Goal: Use online tool/utility: Utilize a website feature to perform a specific function

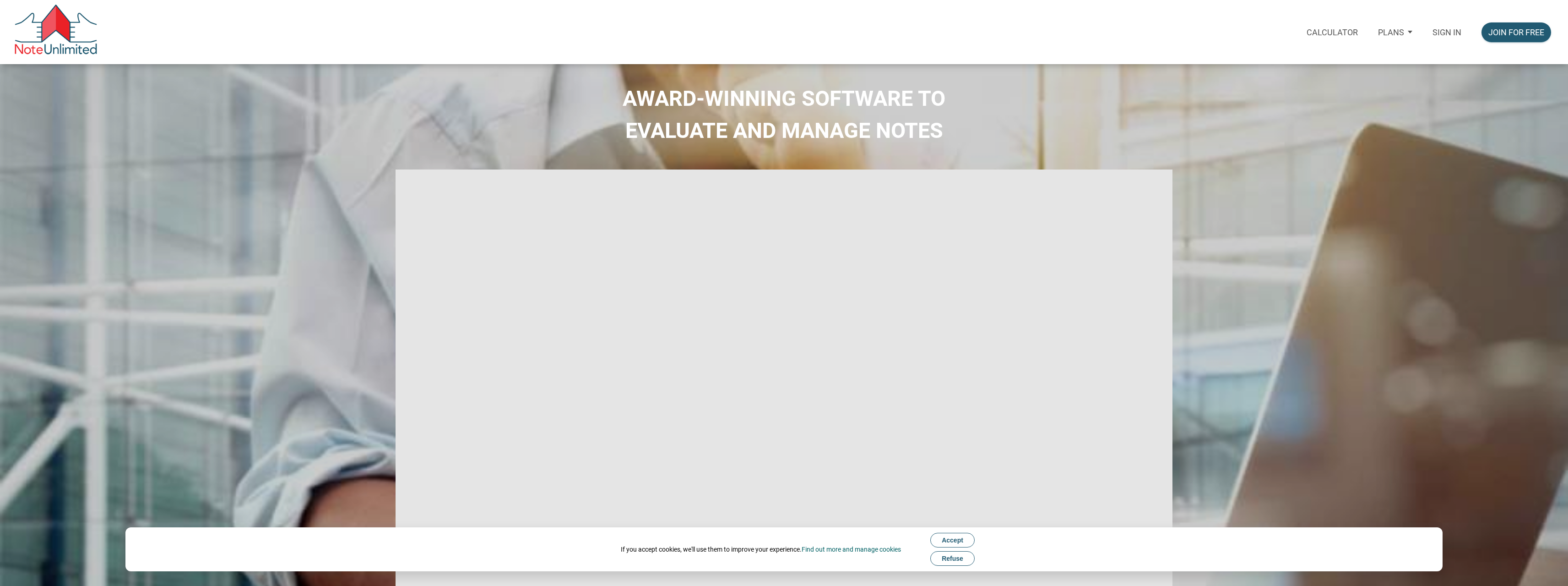
click at [1449, 33] on p "Sign in" at bounding box center [1446, 32] width 29 height 10
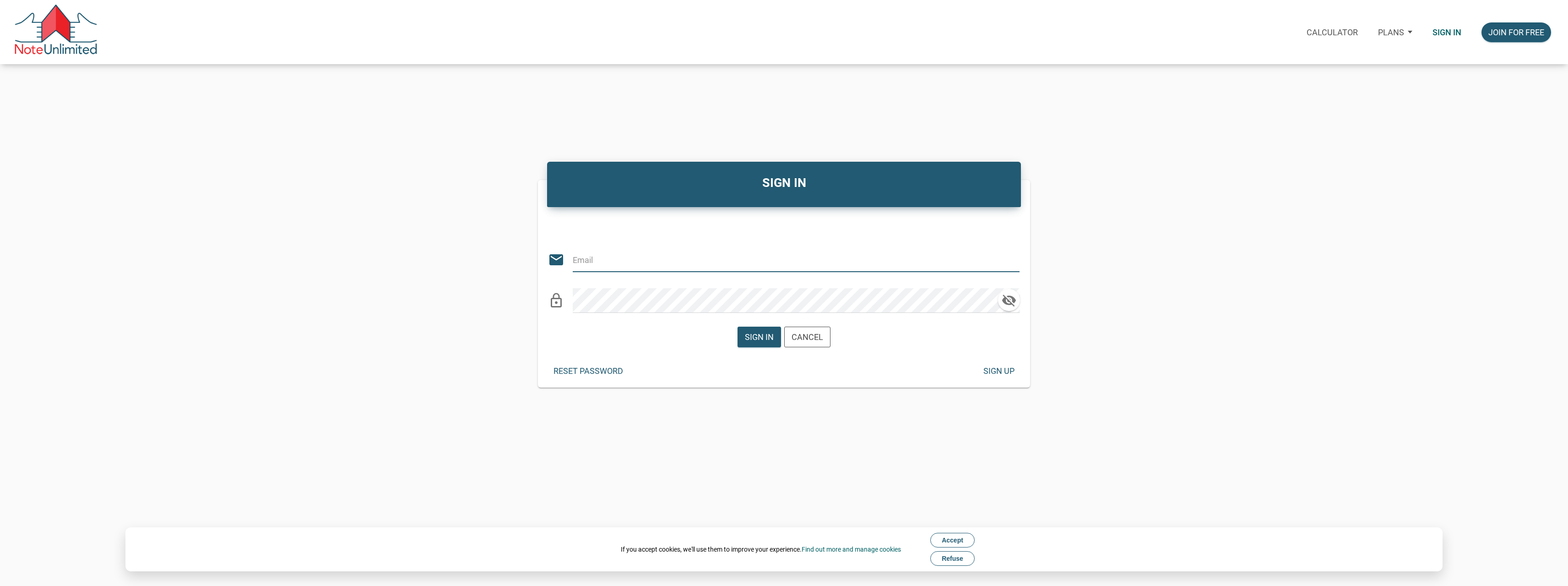
type input "[PERSON_NAME][EMAIL_ADDRESS][DOMAIN_NAME]"
click at [761, 338] on div "Sign in" at bounding box center [759, 337] width 29 height 12
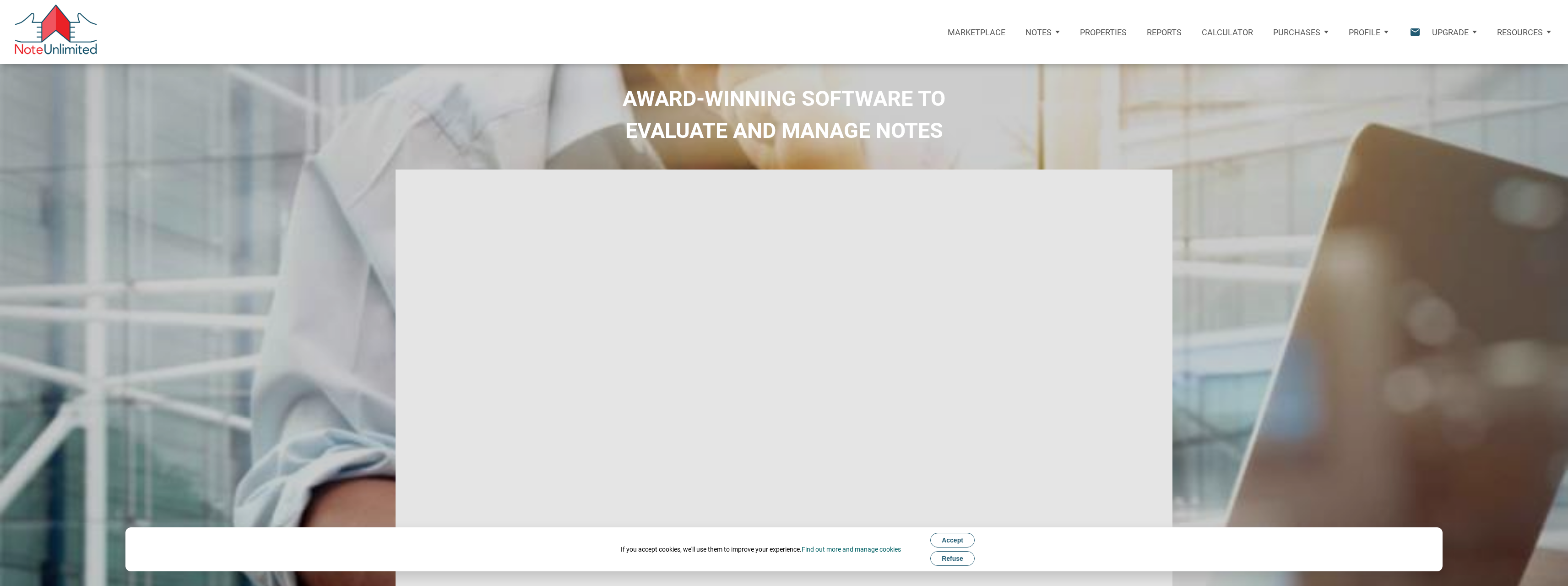
click at [1230, 30] on p "Calculator" at bounding box center [1227, 32] width 51 height 10
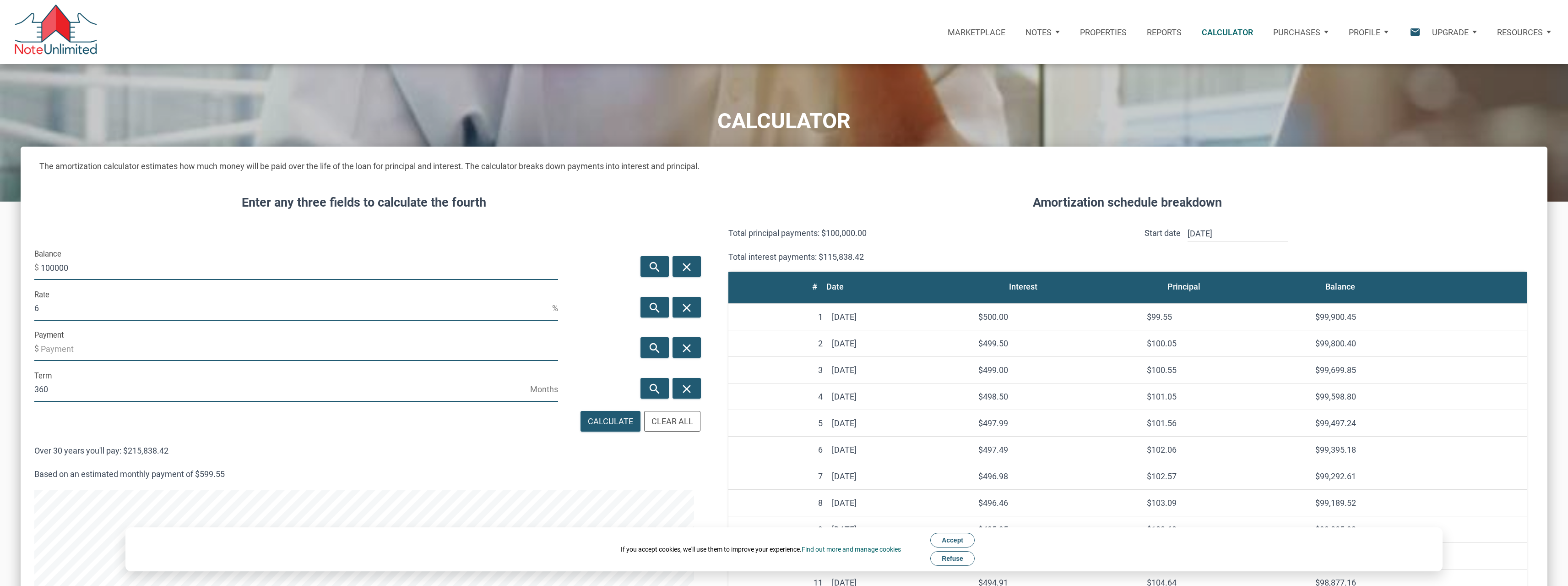
scroll to position [828, 1527]
drag, startPoint x: 83, startPoint y: 272, endPoint x: 35, endPoint y: 270, distance: 48.0
click at [35, 270] on div "Balance $ 100000" at bounding box center [296, 264] width 523 height 34
type input "280000"
click at [128, 218] on div "Enter any three fields to calculate the fourth Balance $ 280000 search close Ra…" at bounding box center [364, 576] width 687 height 792
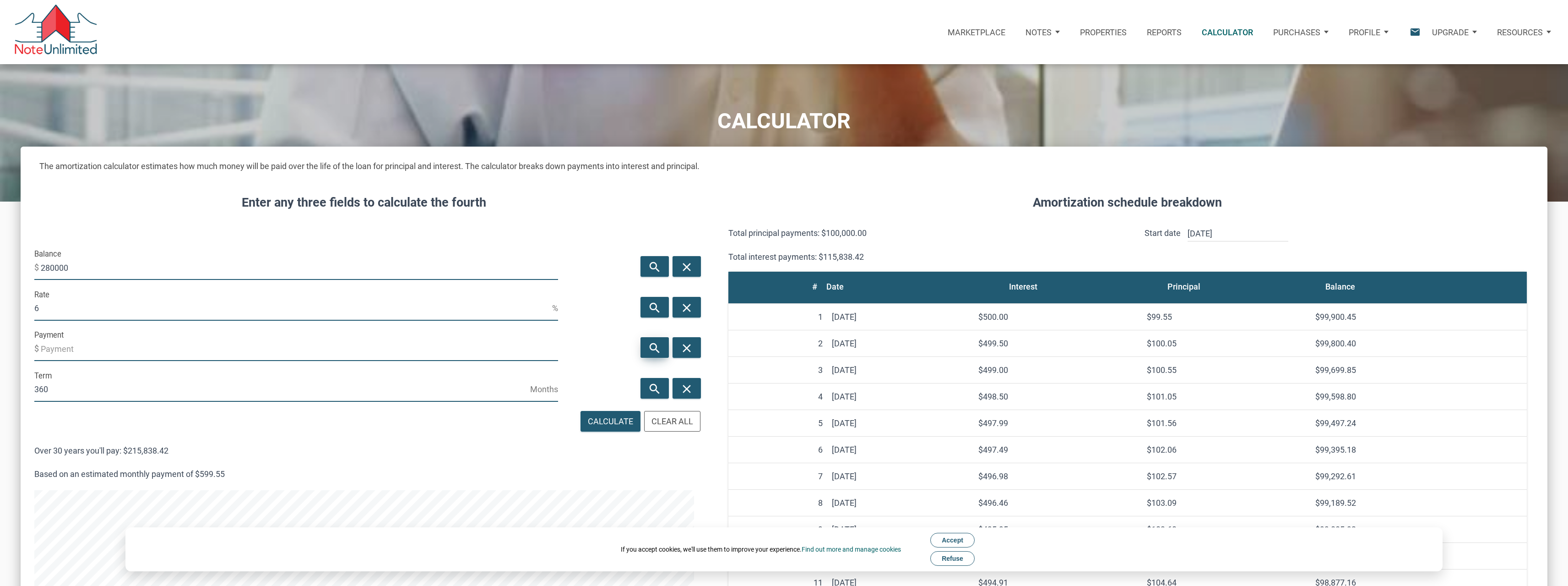
click at [655, 344] on icon "search" at bounding box center [655, 348] width 11 height 14
type input "-1678.74"
click at [74, 269] on input "280000" at bounding box center [299, 267] width 517 height 25
click at [32, 268] on div "Balance $ 280000" at bounding box center [296, 267] width 544 height 41
click at [93, 265] on input "280000" at bounding box center [299, 267] width 517 height 25
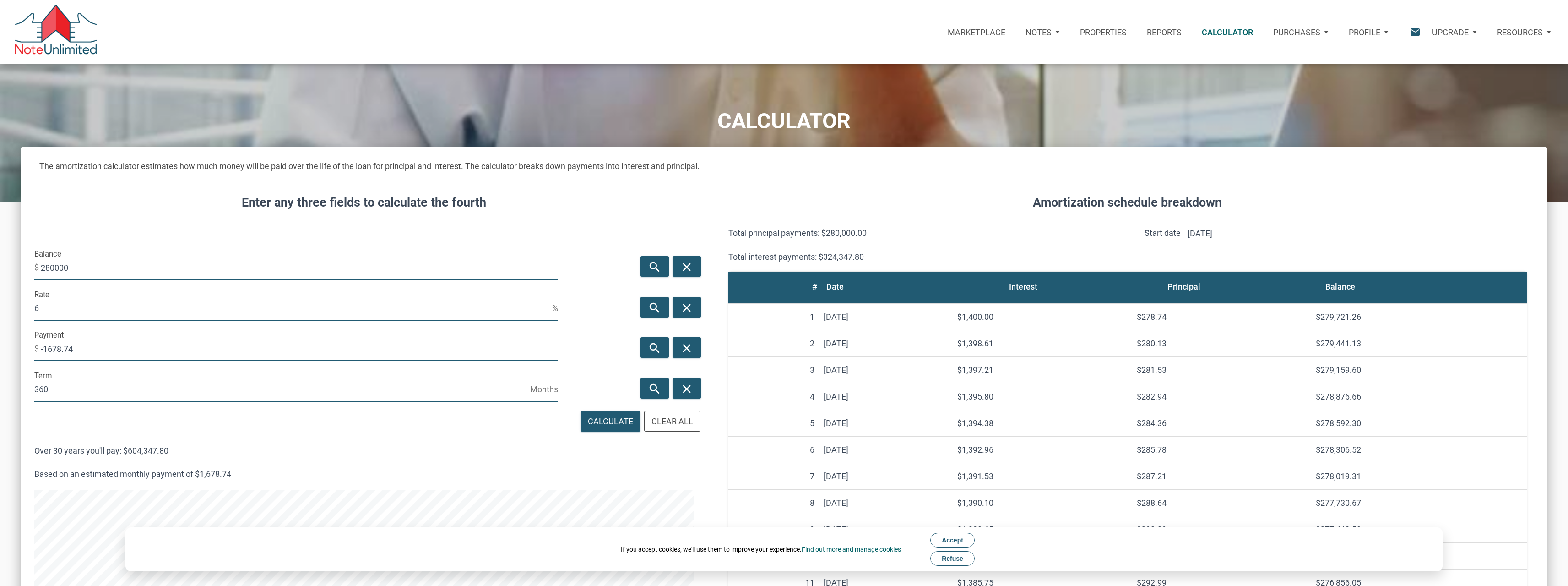
click at [80, 268] on input "280000" at bounding box center [299, 267] width 517 height 25
type input "375000"
click at [655, 344] on icon "search" at bounding box center [655, 348] width 11 height 14
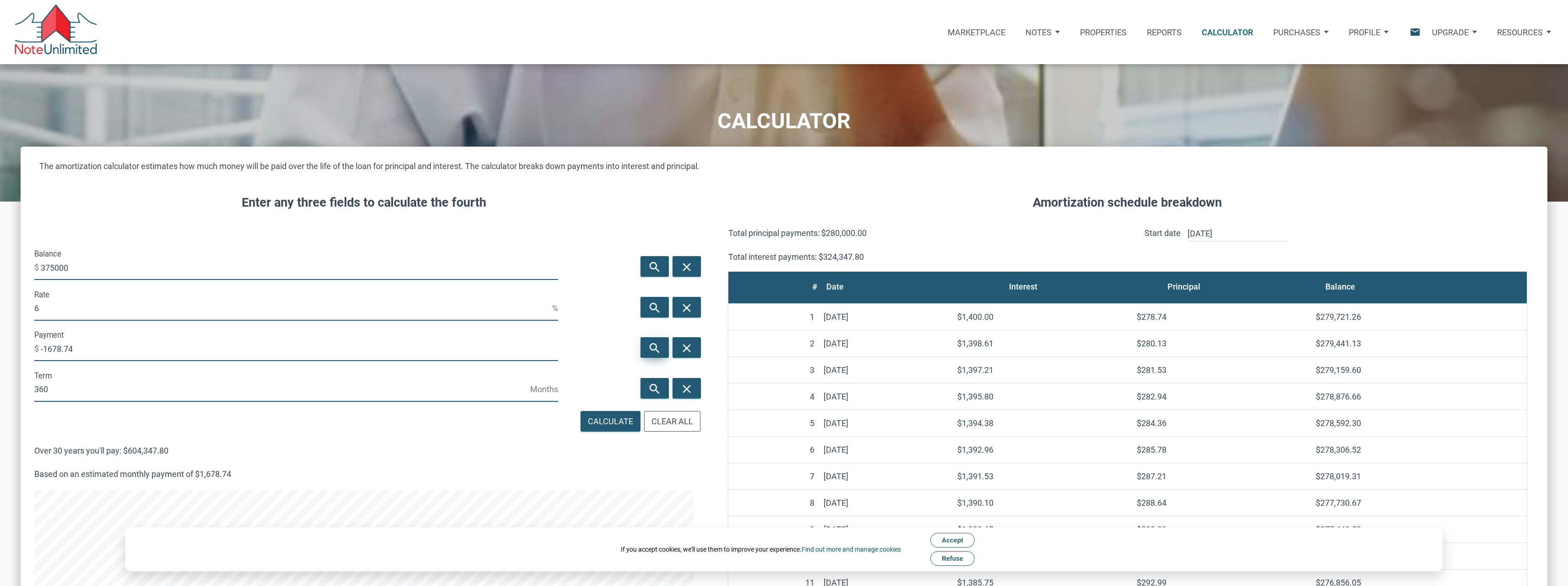
type input "-2248.31"
click at [420, 448] on p "Over 30 years you'll pay: $809,396.00" at bounding box center [364, 451] width 660 height 16
drag, startPoint x: 66, startPoint y: 267, endPoint x: 24, endPoint y: 268, distance: 42.0
click at [10, 265] on div "CALCULATOR The amortization calculator estimates how much money will be paid ov…" at bounding box center [784, 518] width 1568 height 908
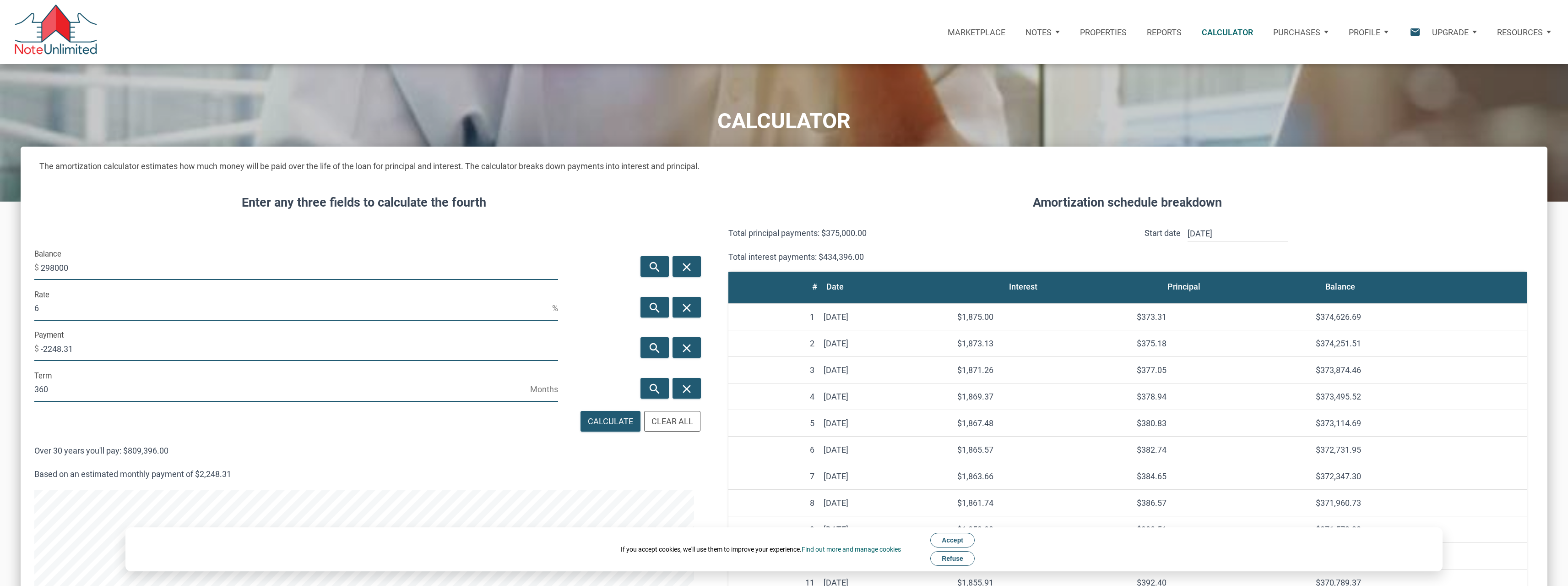
type input "298000"
click at [148, 225] on div "Enter any three fields to calculate the fourth Balance $ 298000 search close Ra…" at bounding box center [364, 576] width 687 height 792
drag, startPoint x: 66, startPoint y: 315, endPoint x: 45, endPoint y: 313, distance: 21.1
click at [45, 313] on input "6" at bounding box center [293, 308] width 518 height 25
click at [23, 308] on div "Enter any three fields to calculate the fourth Balance $ 298000 search close Ra…" at bounding box center [364, 576] width 687 height 792
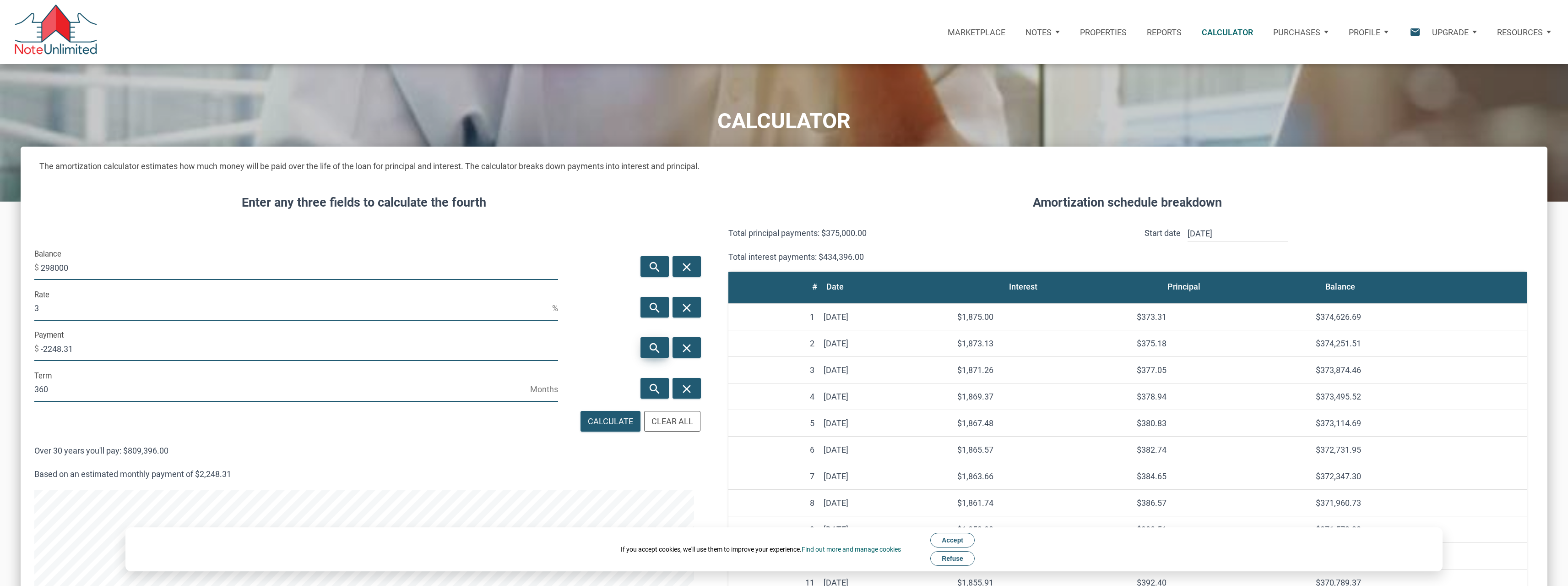
type input "3"
click at [659, 348] on icon "search" at bounding box center [655, 348] width 11 height 14
type input "-1256.38"
click at [67, 307] on input "3" at bounding box center [293, 308] width 518 height 25
type input "3.875"
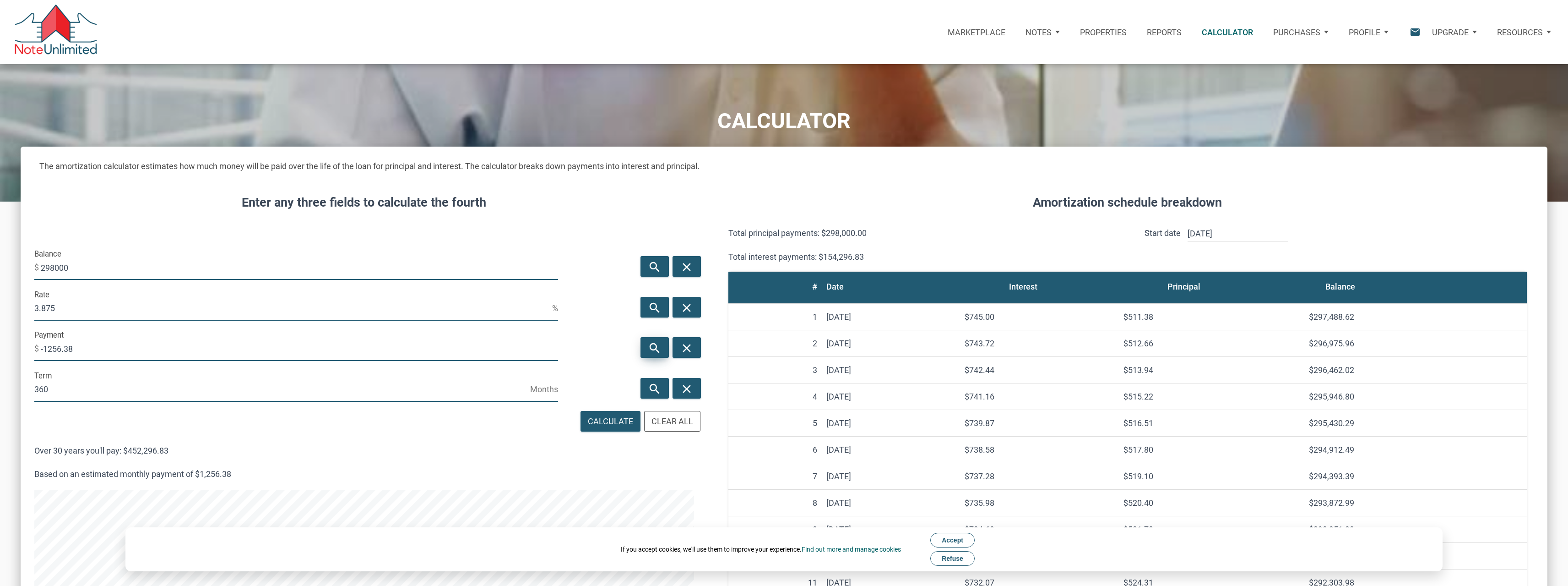
click at [659, 348] on icon "search" at bounding box center [655, 348] width 11 height 14
type input "-1401.31"
click at [80, 350] on input "-1401.31" at bounding box center [299, 348] width 517 height 25
